Goal: Information Seeking & Learning: Learn about a topic

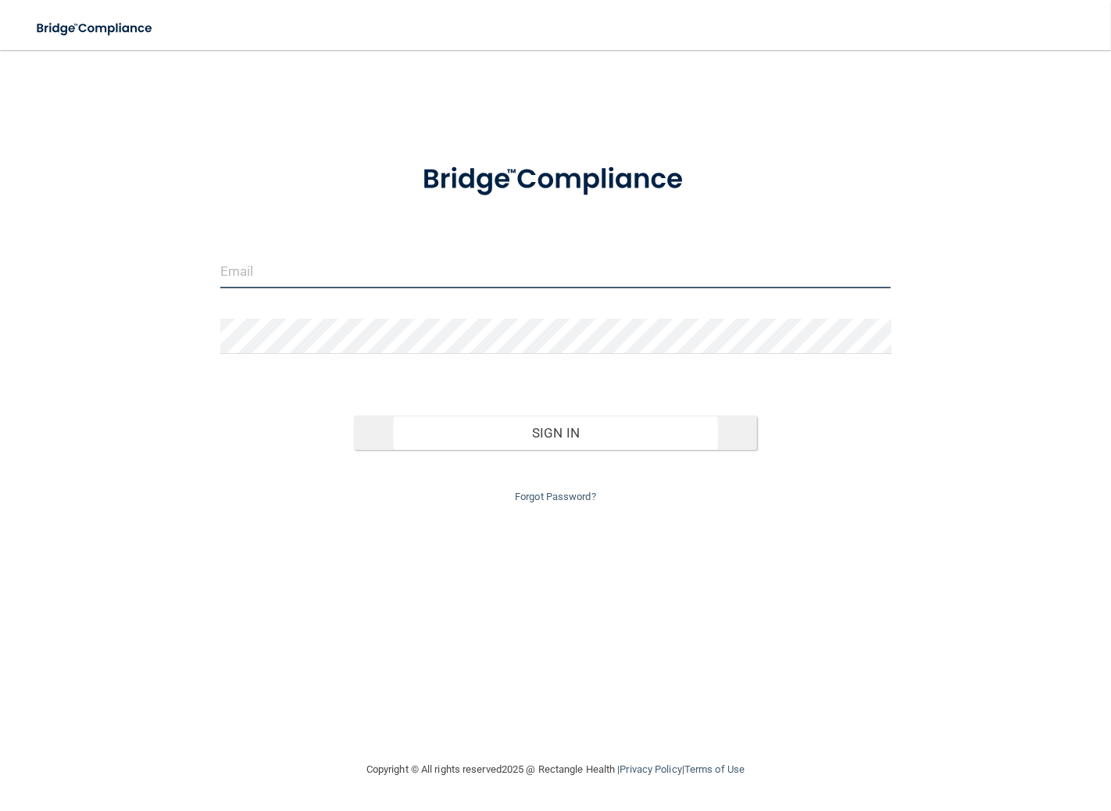
type input "[EMAIL_ADDRESS][DOMAIN_NAME]"
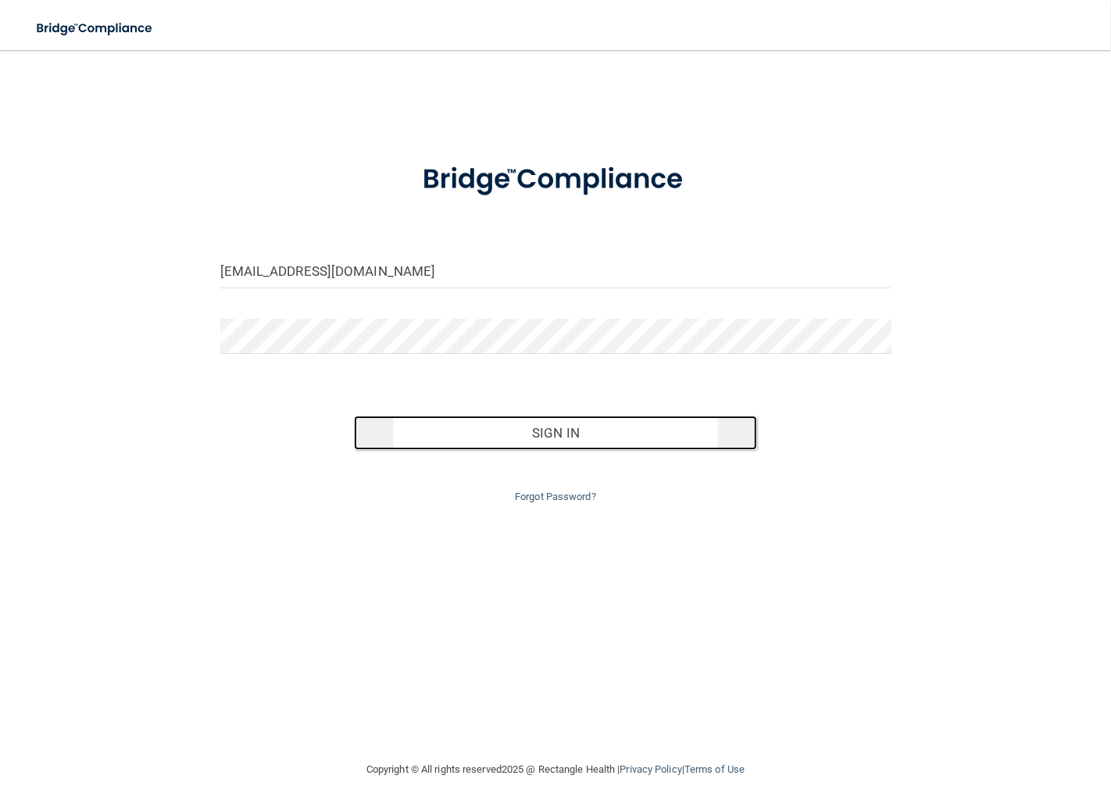
click at [580, 440] on button "Sign In" at bounding box center [555, 433] width 402 height 34
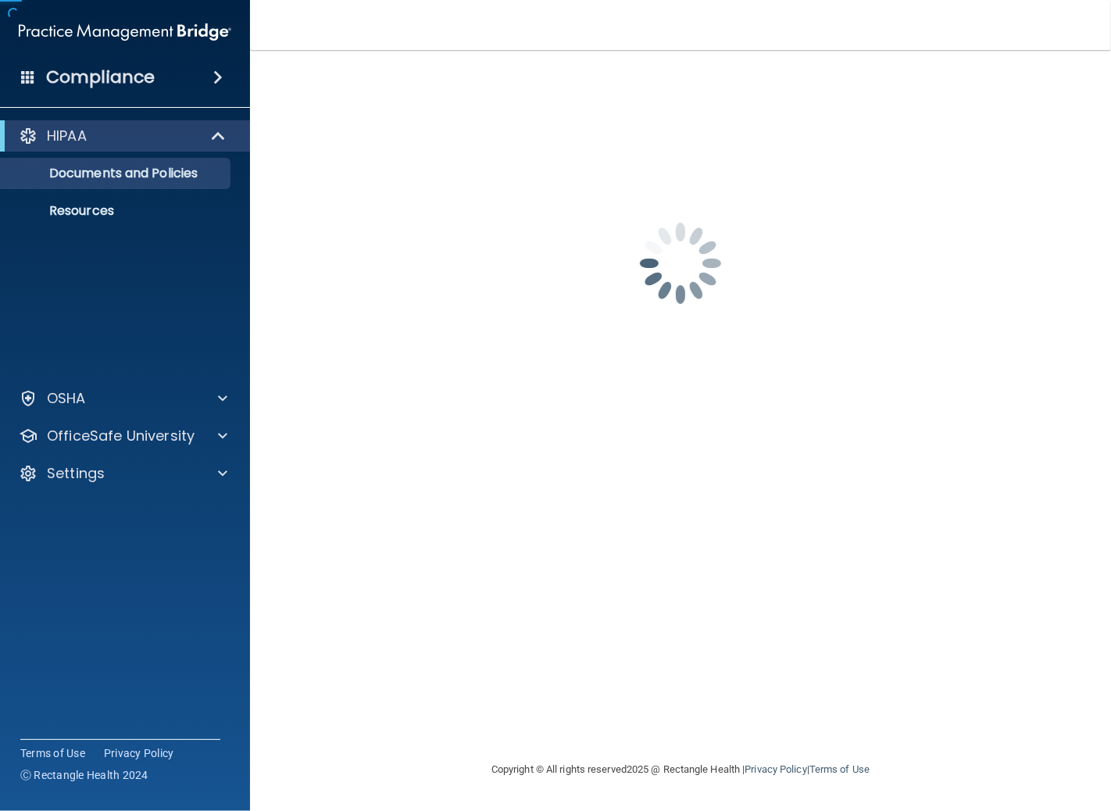
click at [573, 426] on div "[EMAIL_ADDRESS][DOMAIN_NAME] Password is required Invalid email/password. You d…" at bounding box center [680, 405] width 798 height 679
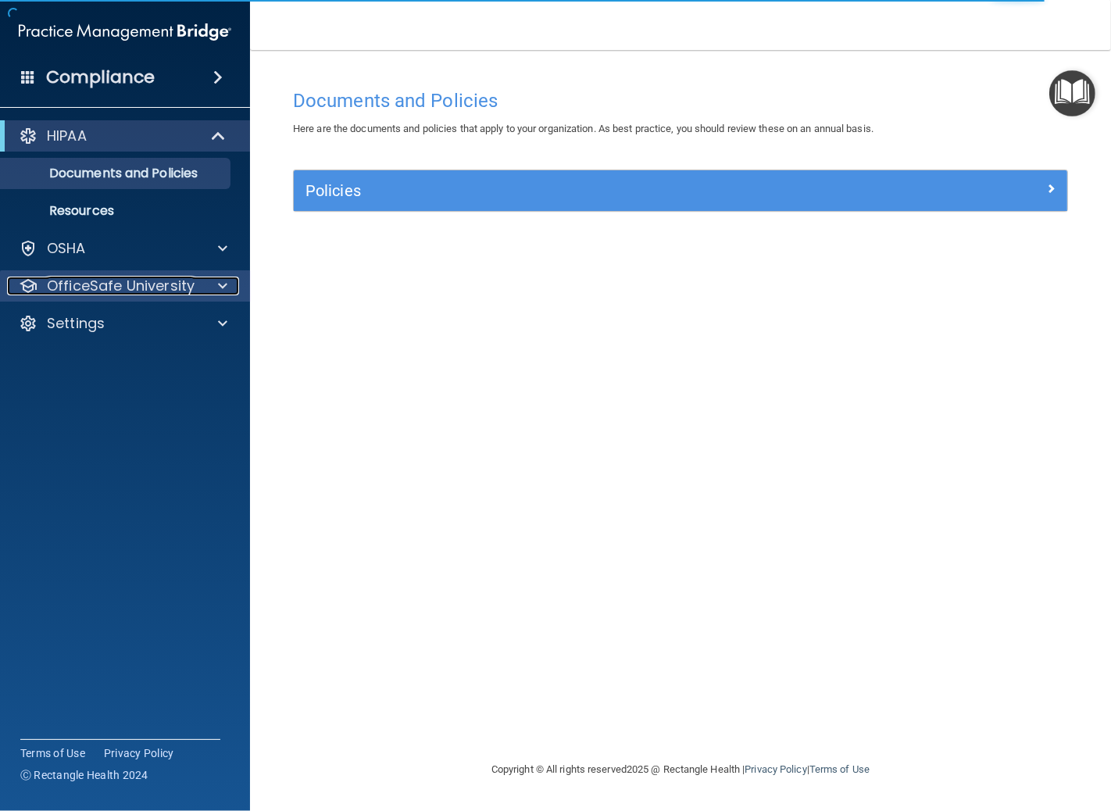
click at [139, 287] on p "OfficeSafe University" at bounding box center [121, 285] width 148 height 19
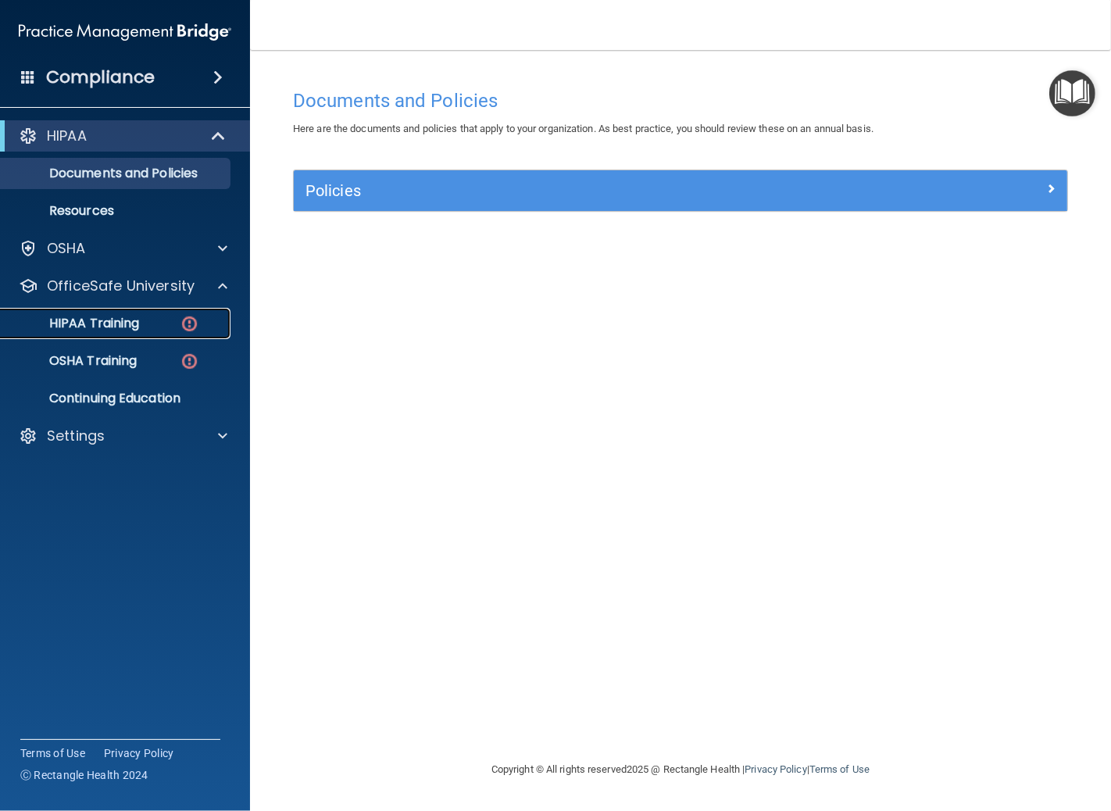
click at [139, 324] on p "HIPAA Training" at bounding box center [74, 324] width 129 height 16
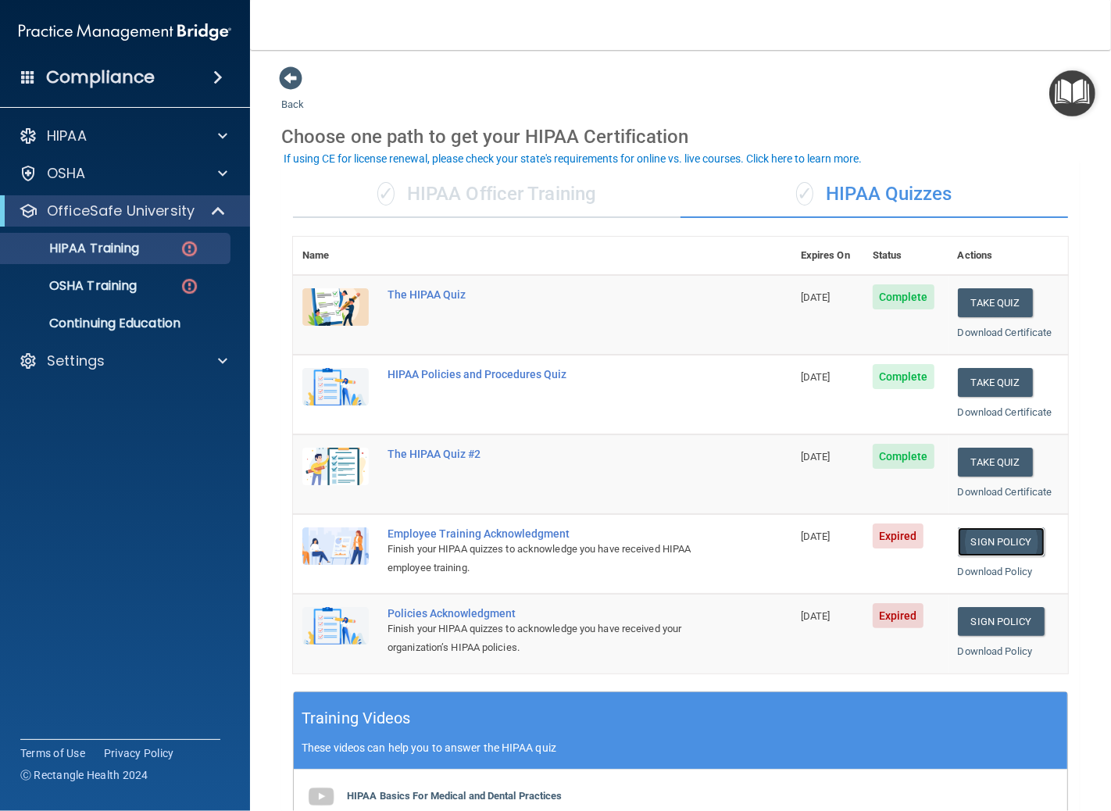
click at [989, 542] on link "Sign Policy" at bounding box center [1001, 541] width 87 height 29
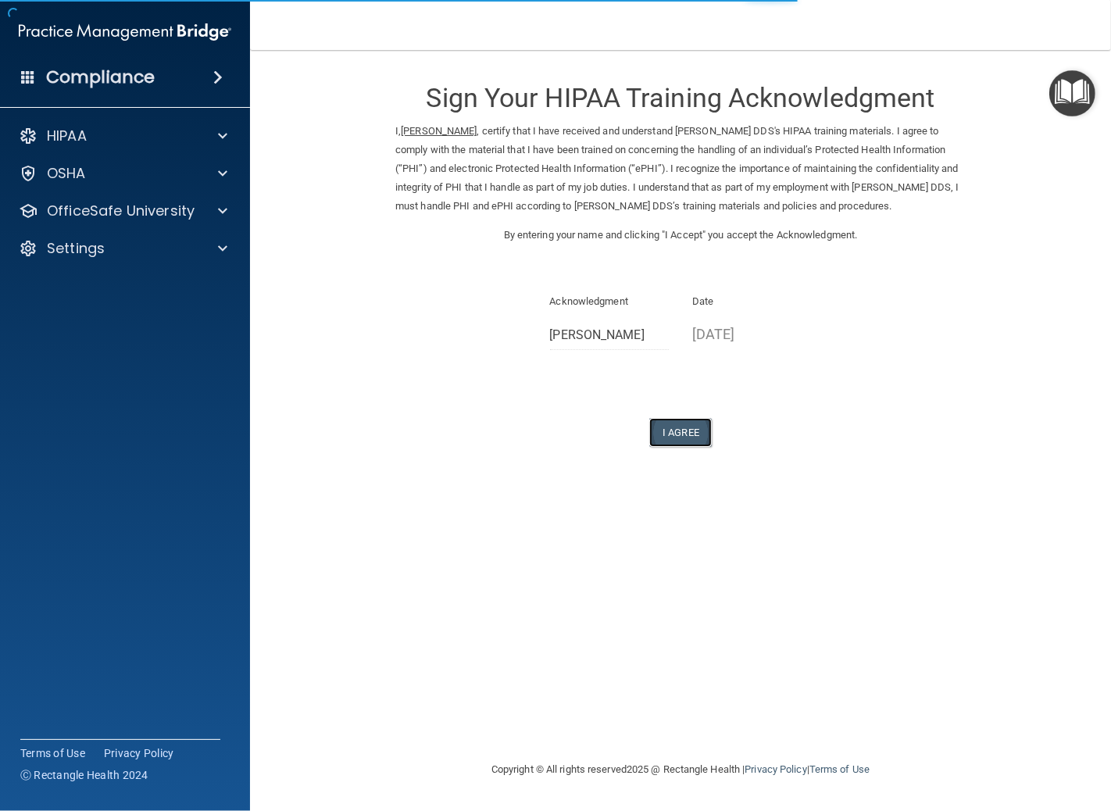
click at [689, 425] on button "I Agree" at bounding box center [680, 432] width 62 height 29
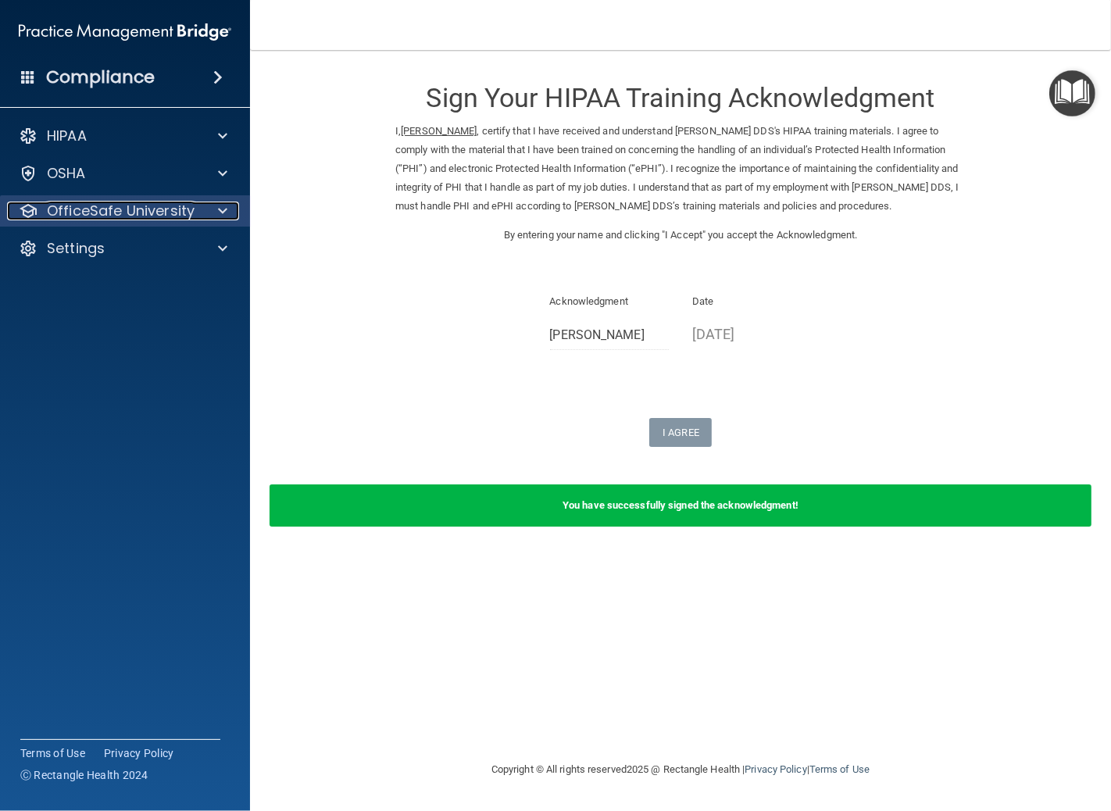
click at [100, 213] on p "OfficeSafe University" at bounding box center [121, 211] width 148 height 19
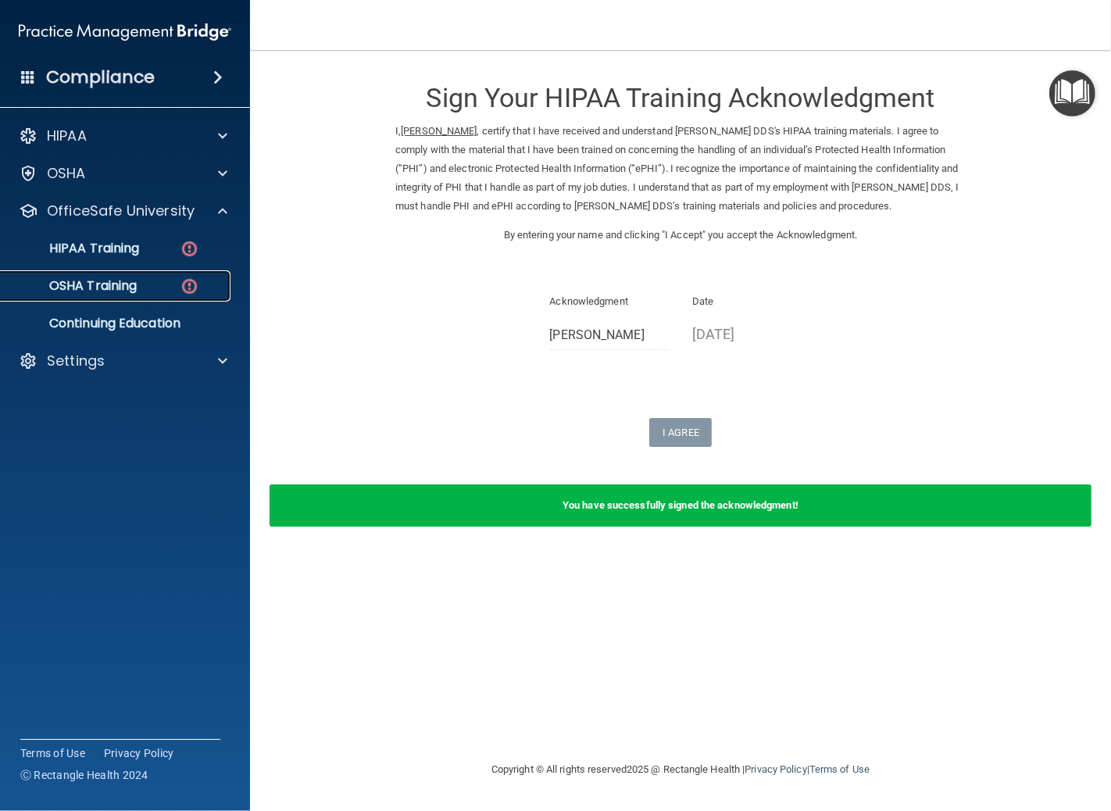
click at [137, 287] on p "OSHA Training" at bounding box center [73, 286] width 127 height 16
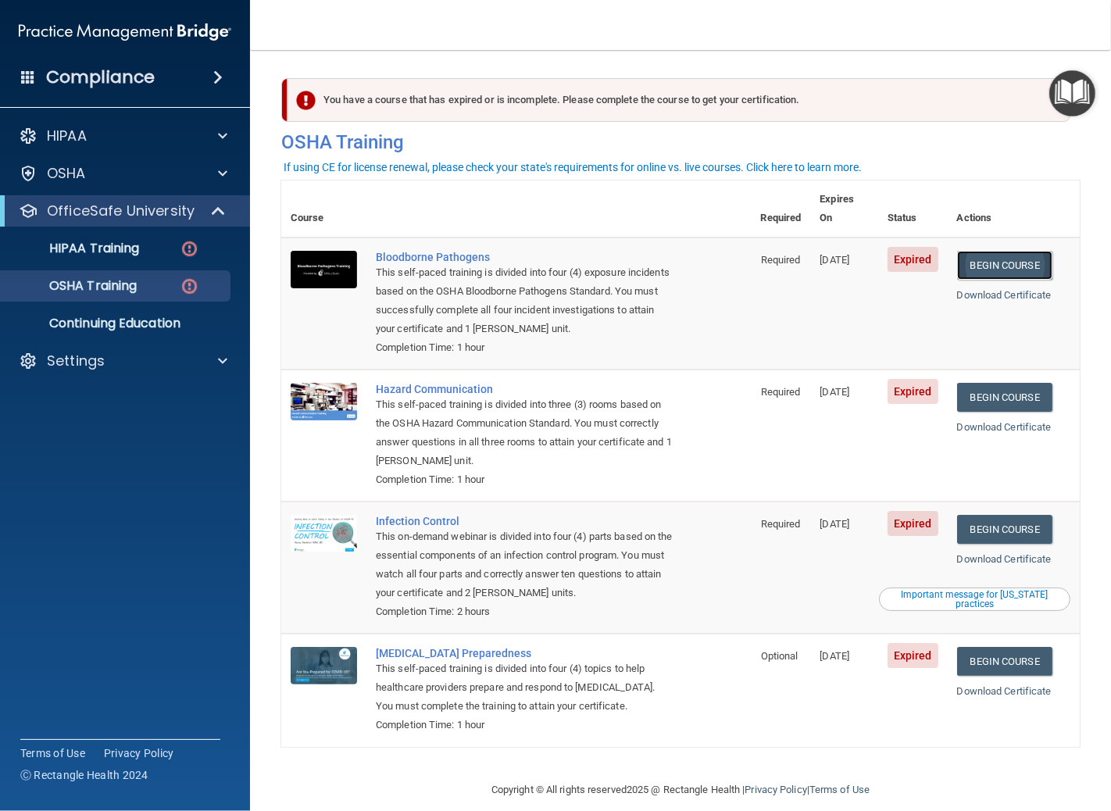
click at [1008, 251] on link "Begin Course" at bounding box center [1004, 265] width 95 height 29
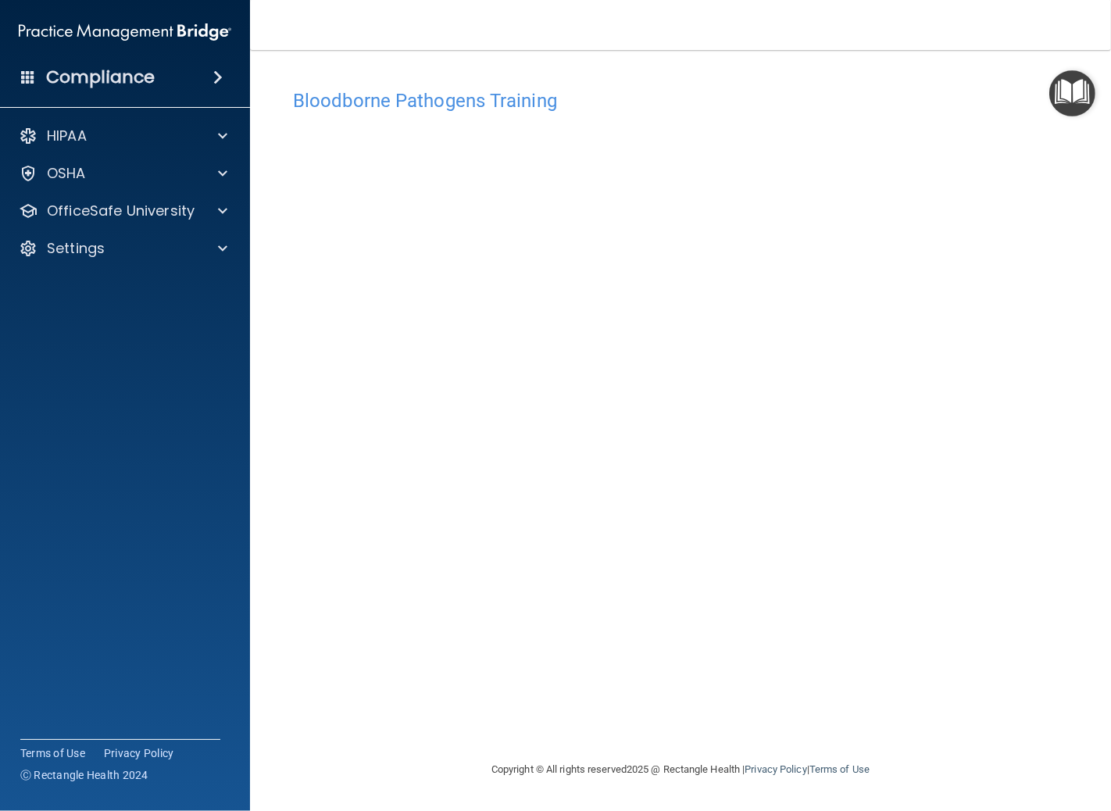
click at [760, 102] on h4 "Bloodborne Pathogens Training" at bounding box center [680, 101] width 775 height 20
click at [160, 207] on p "OfficeSafe University" at bounding box center [121, 211] width 148 height 19
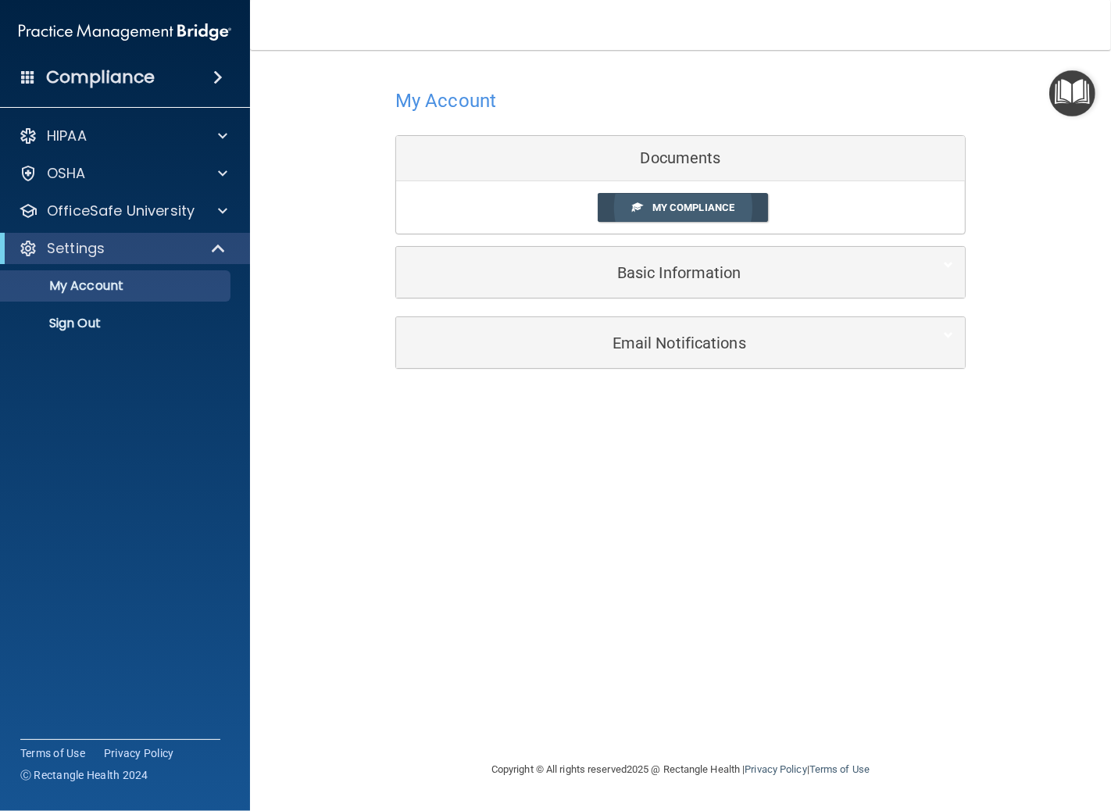
click at [703, 205] on span "My Compliance" at bounding box center [693, 208] width 82 height 12
